Goal: Information Seeking & Learning: Compare options

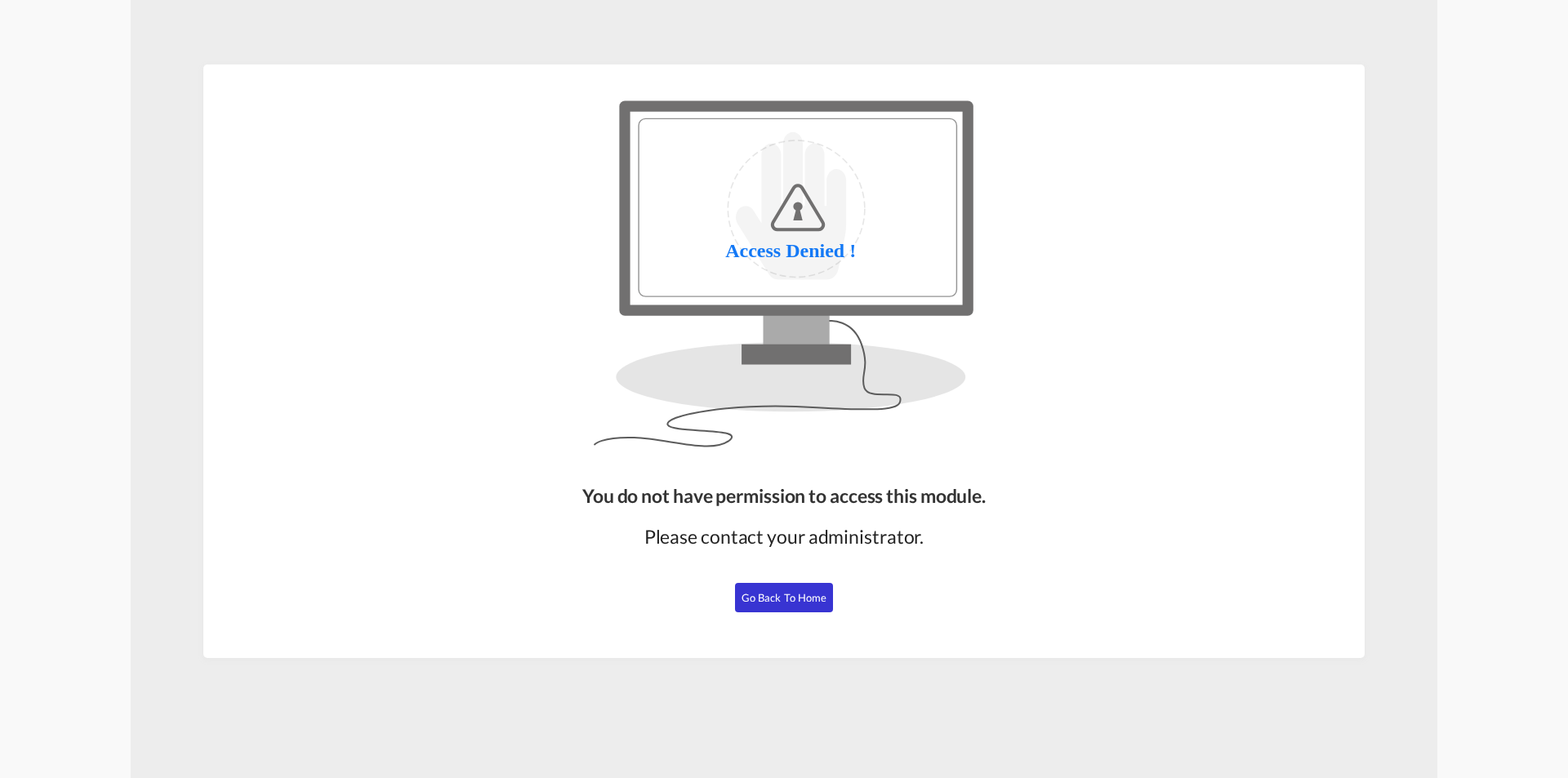
click at [795, 588] on button "Go Back to Home" at bounding box center [784, 597] width 98 height 30
